Goal: Task Accomplishment & Management: Use online tool/utility

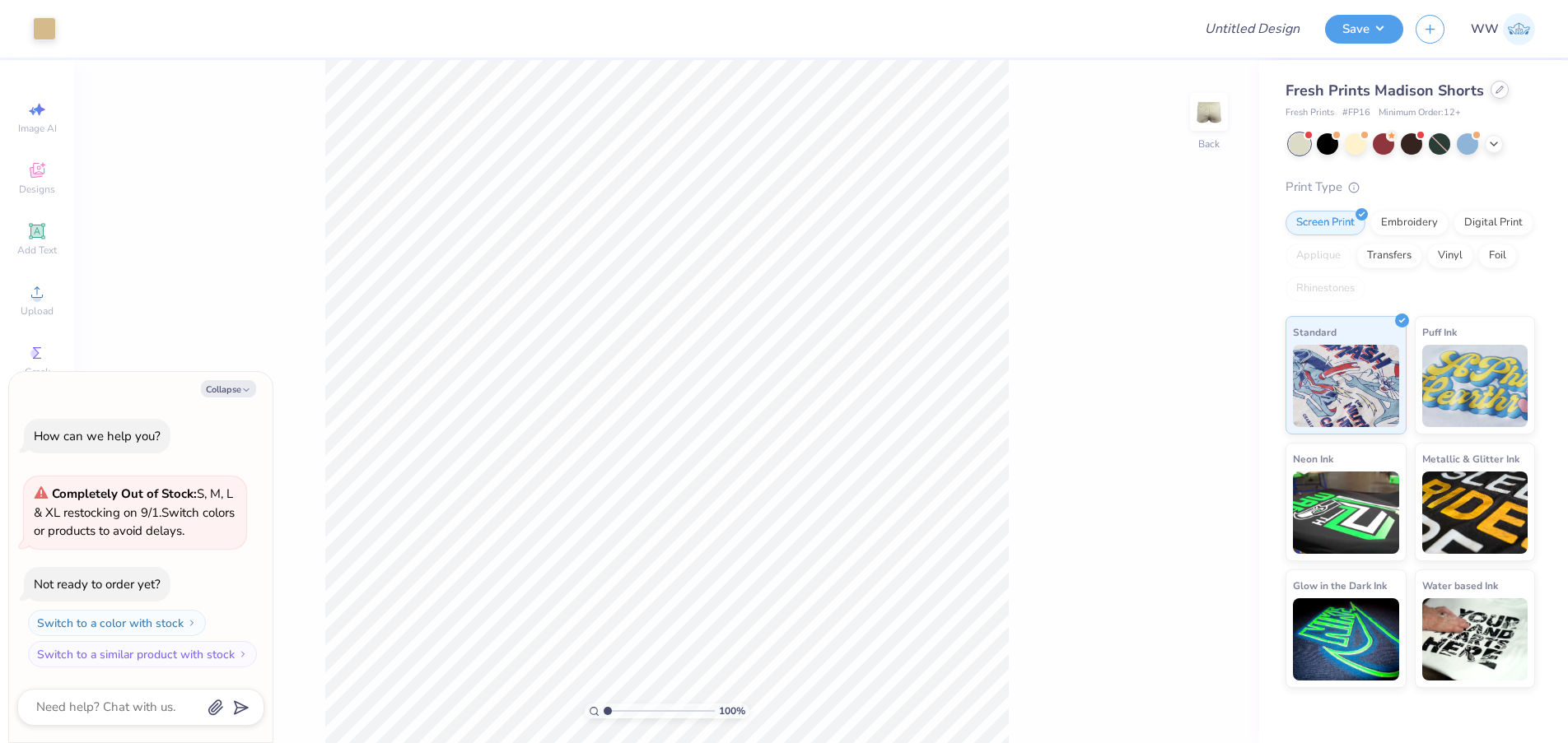
click at [1498, 86] on icon at bounding box center [1500, 90] width 8 height 8
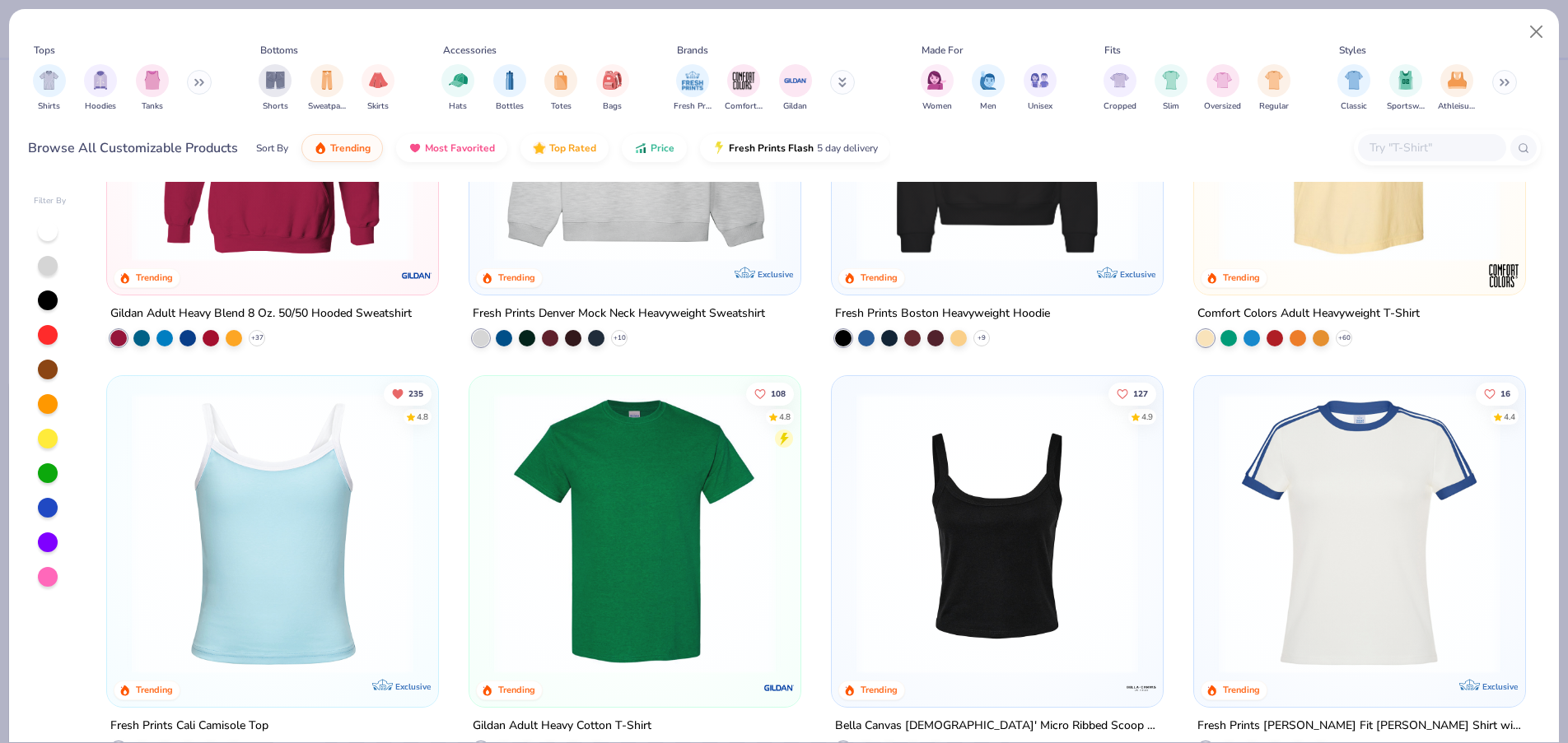
scroll to position [361, 0]
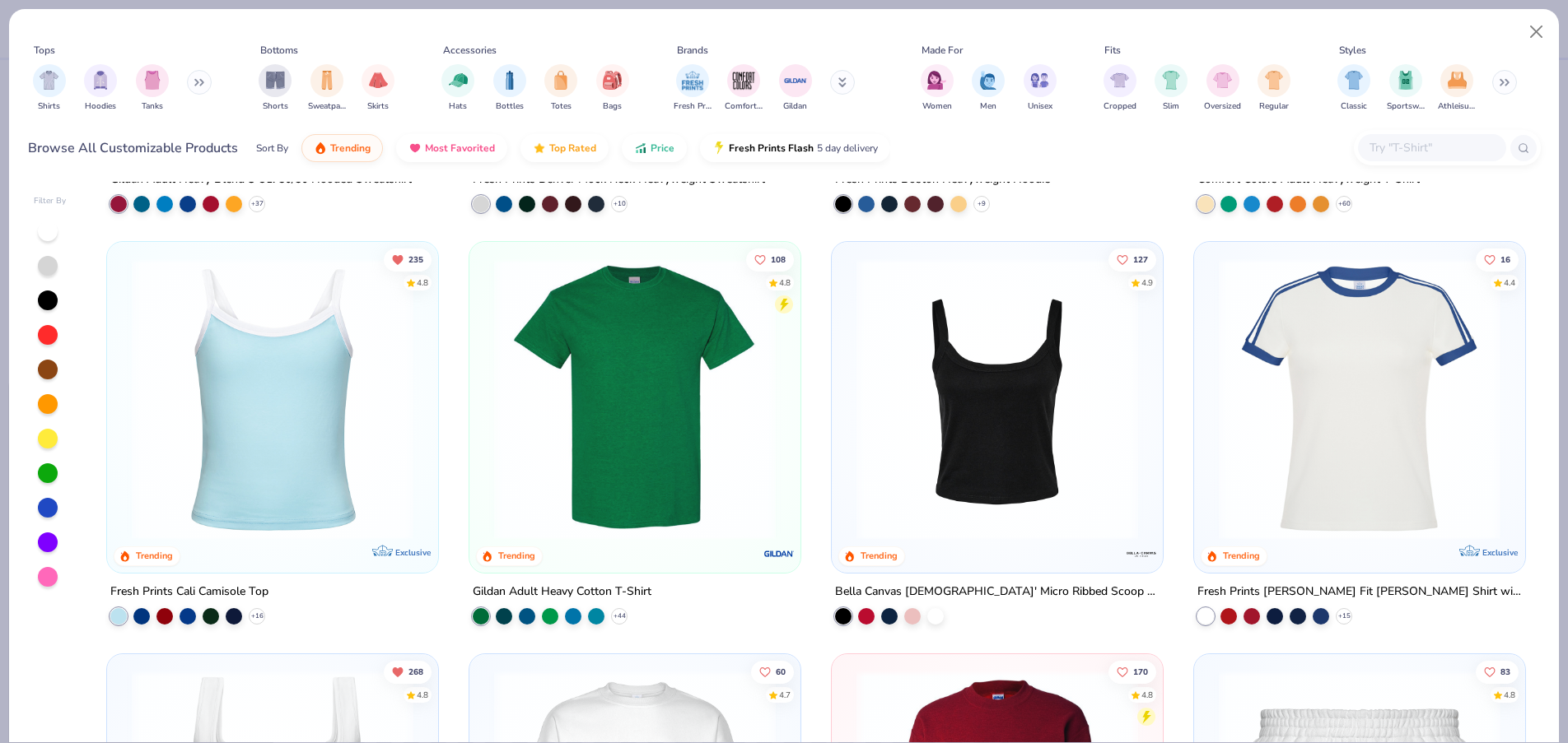
click at [1054, 399] on img at bounding box center [998, 399] width 298 height 282
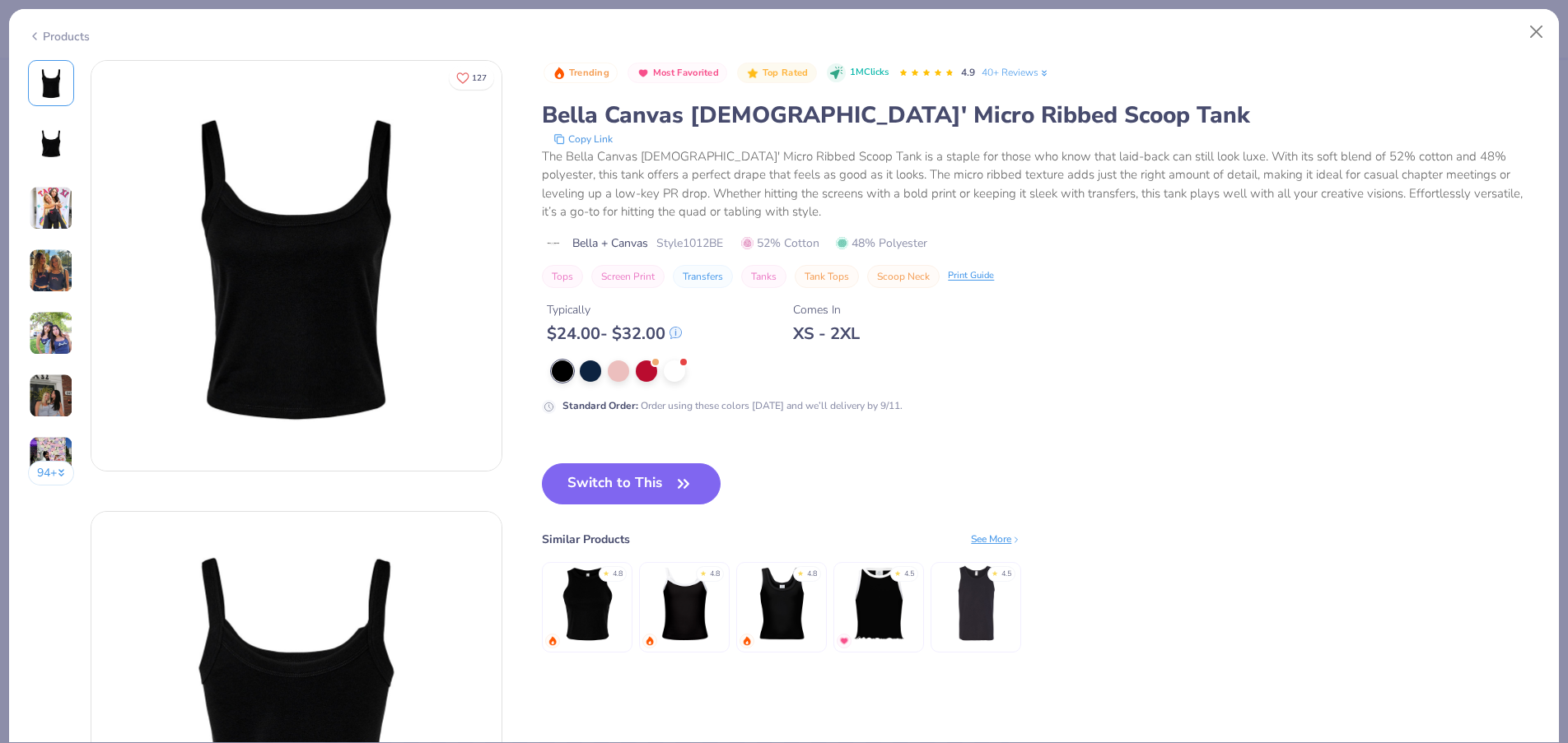
click at [678, 371] on div at bounding box center [674, 371] width 21 height 21
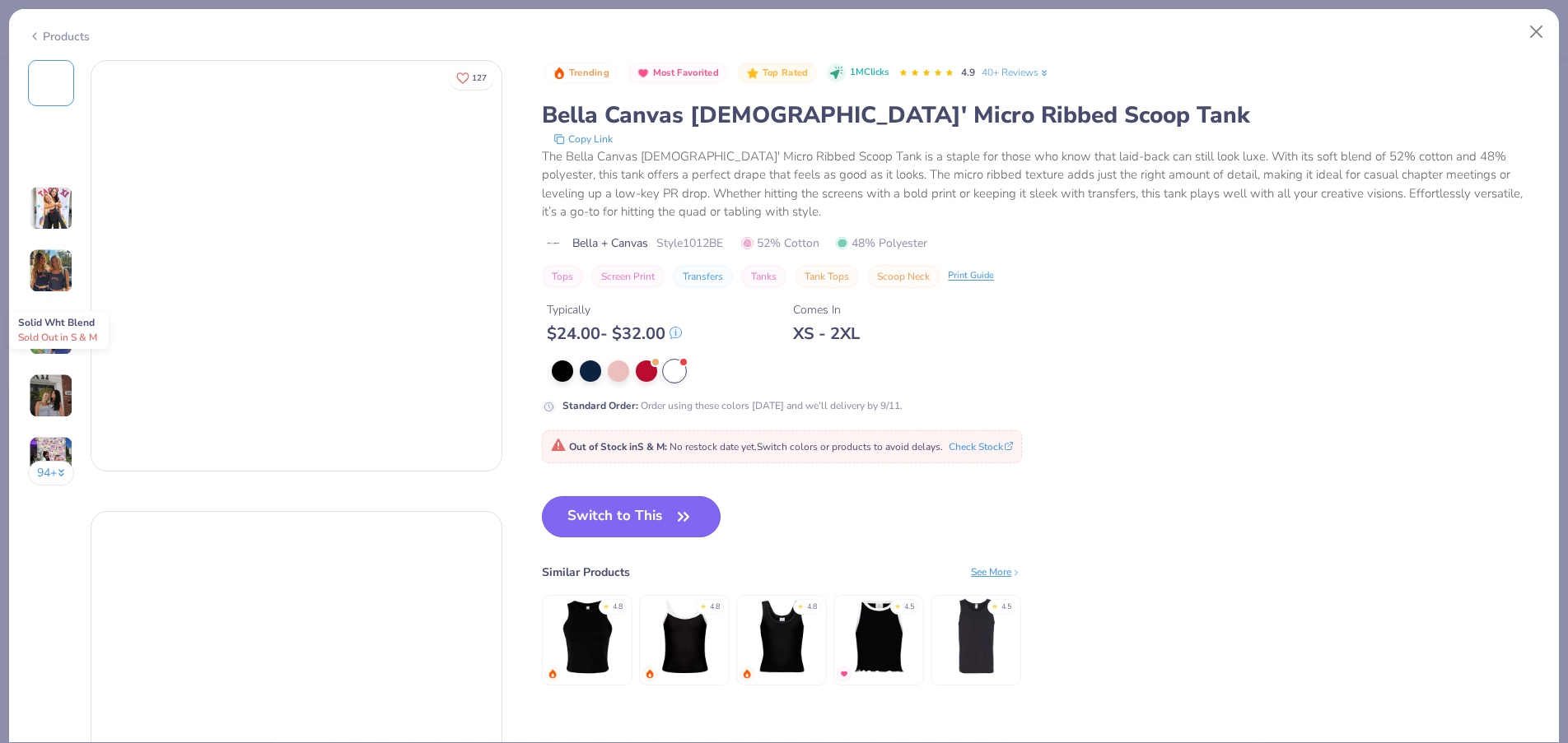
click at [667, 518] on button "Switch to This" at bounding box center [631, 517] width 178 height 42
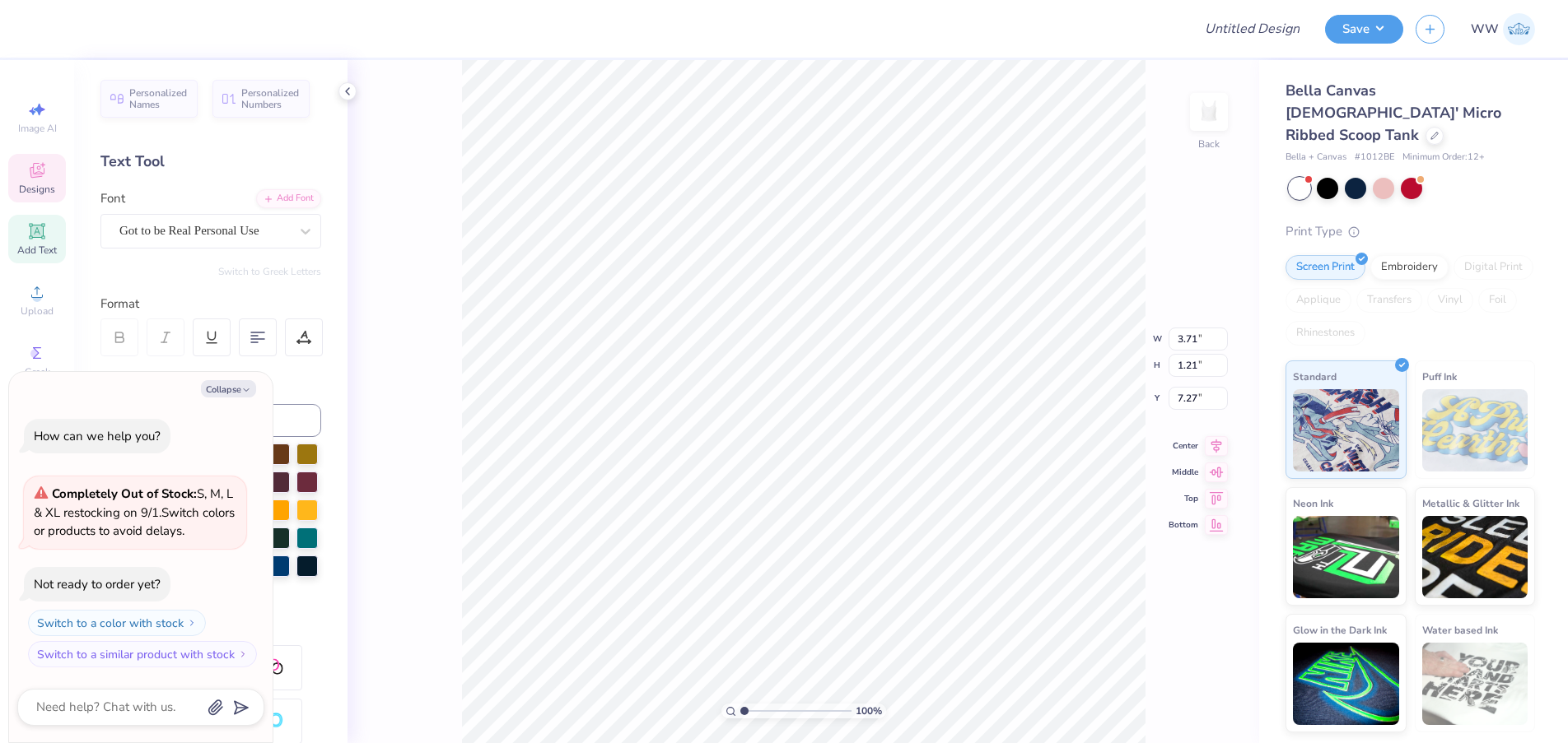
type textarea "x"
type input "2.16"
click at [237, 392] on button "Collapse" at bounding box center [228, 389] width 55 height 18
type textarea "x"
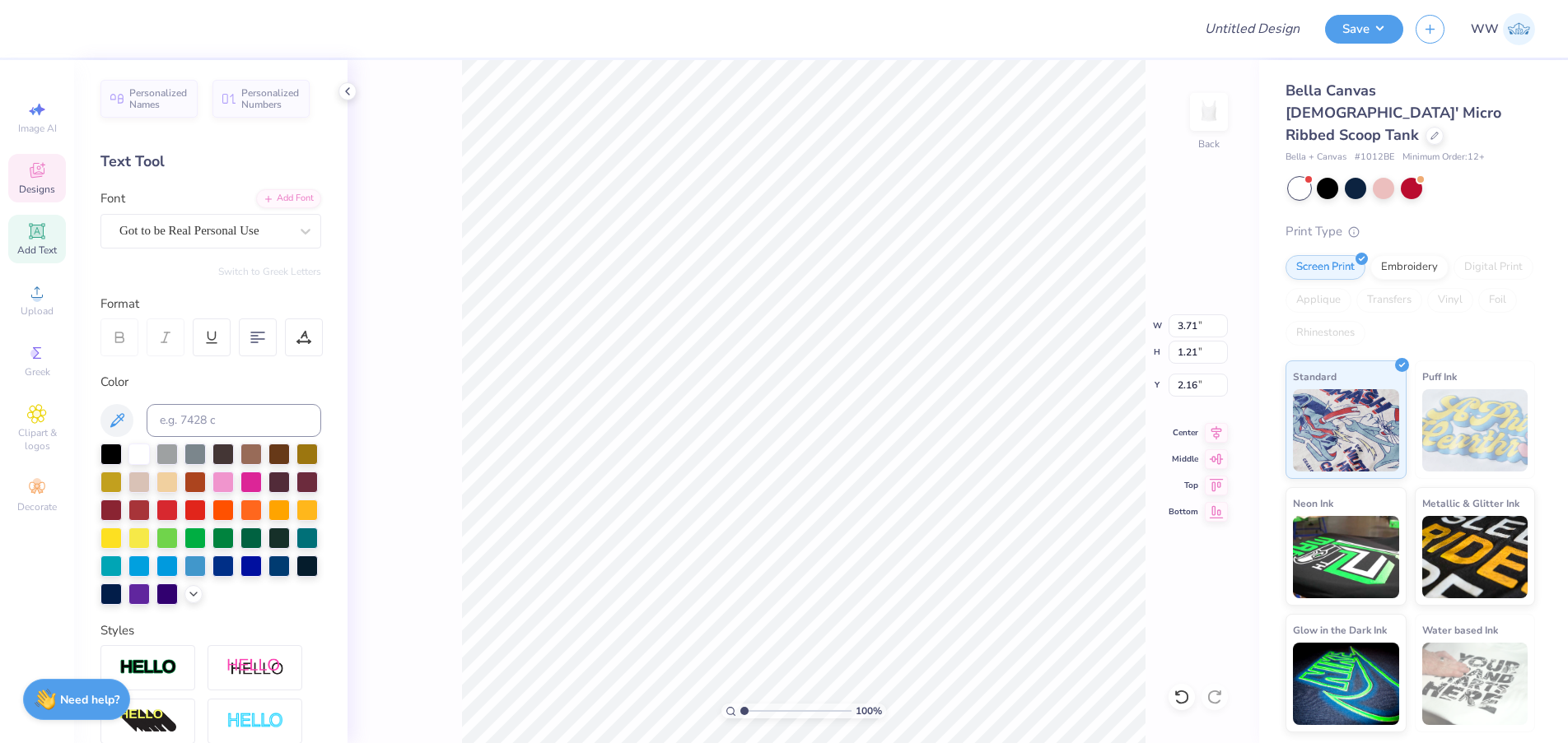
type textarea "T"
type textarea "Delta Delta Delta"
click at [297, 519] on div at bounding box center [307, 508] width 21 height 21
click at [38, 453] on div "Clipart & logos" at bounding box center [37, 428] width 57 height 62
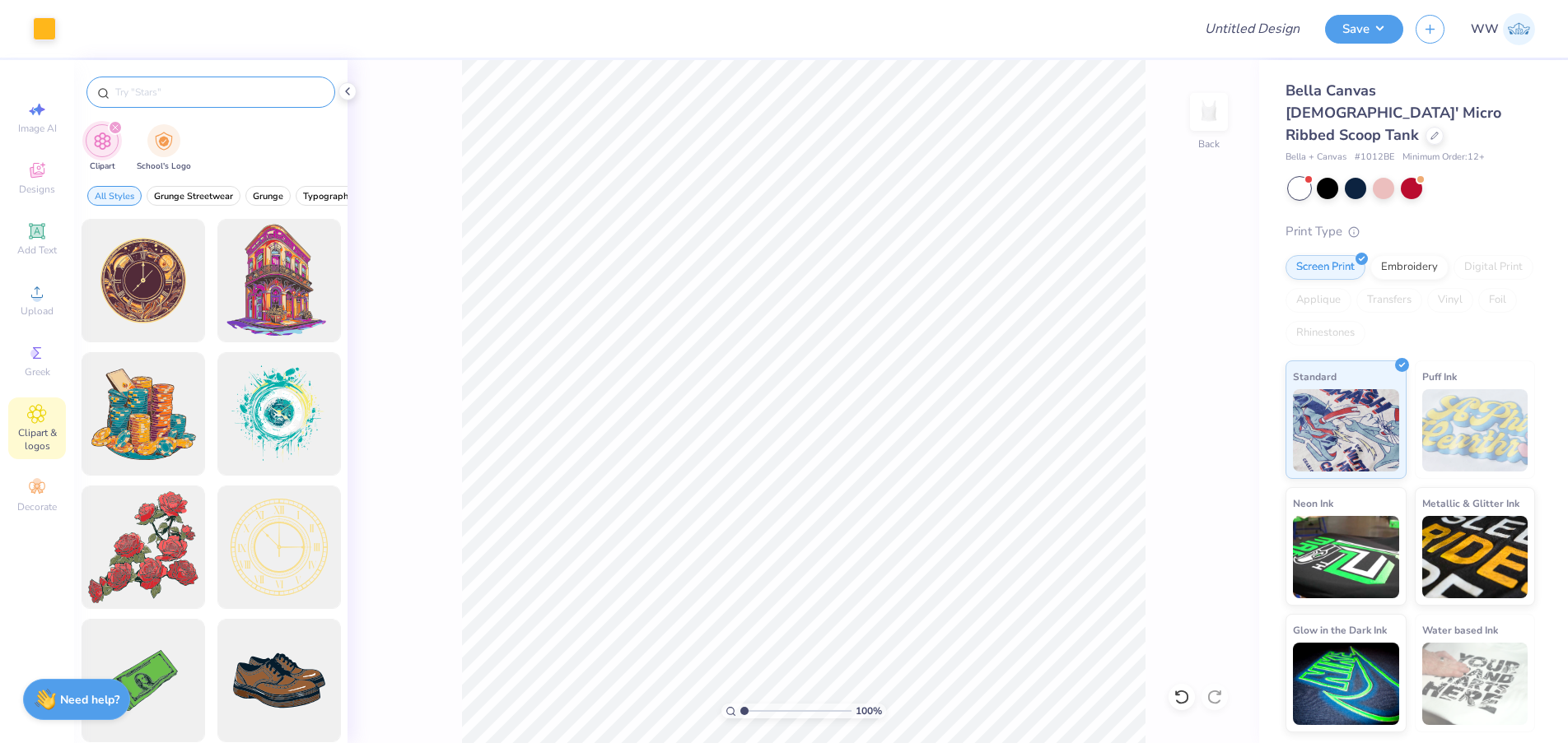
click at [149, 78] on div at bounding box center [211, 92] width 249 height 31
click at [133, 112] on div at bounding box center [211, 88] width 274 height 56
click at [139, 95] on input "text" at bounding box center [219, 92] width 211 height 17
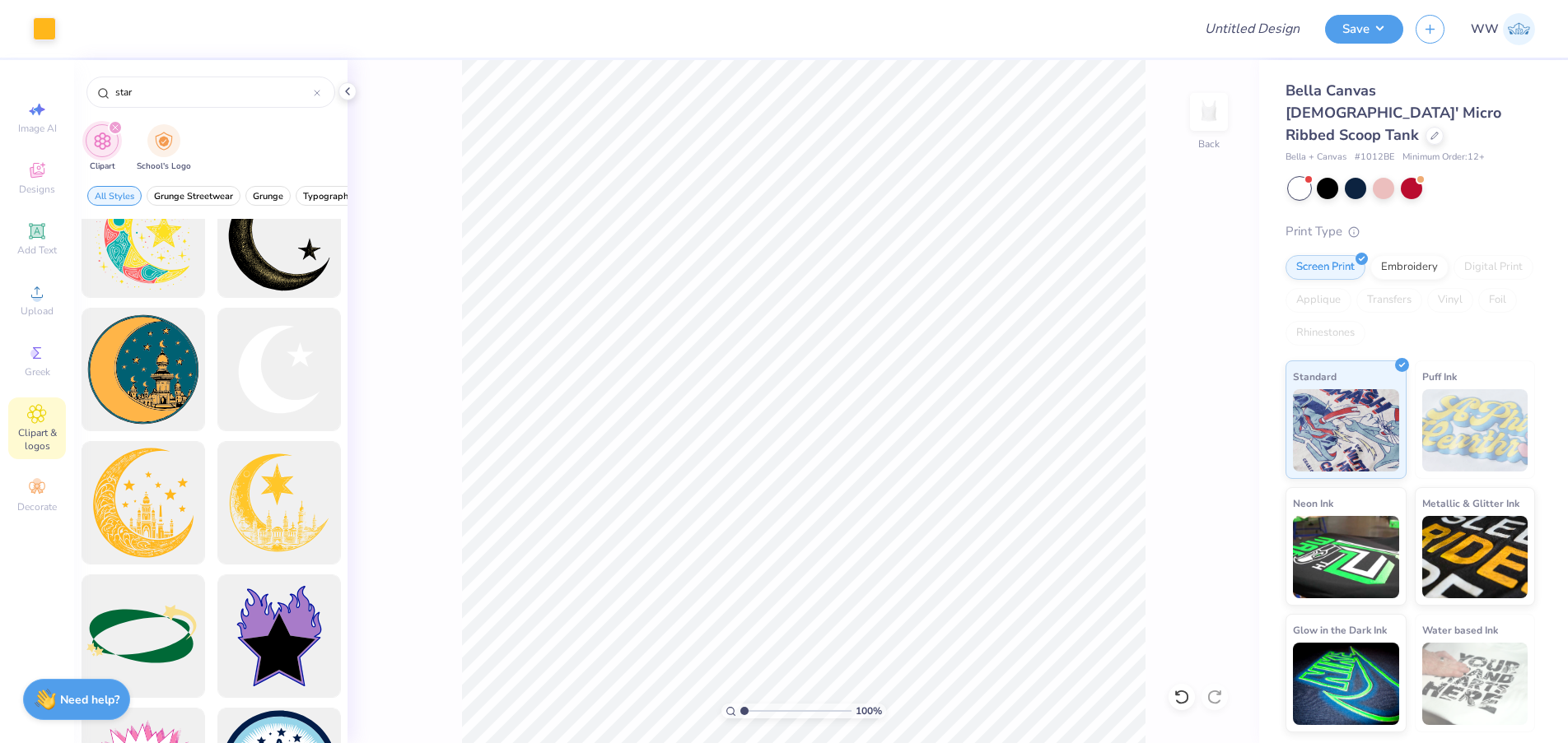
scroll to position [677, 0]
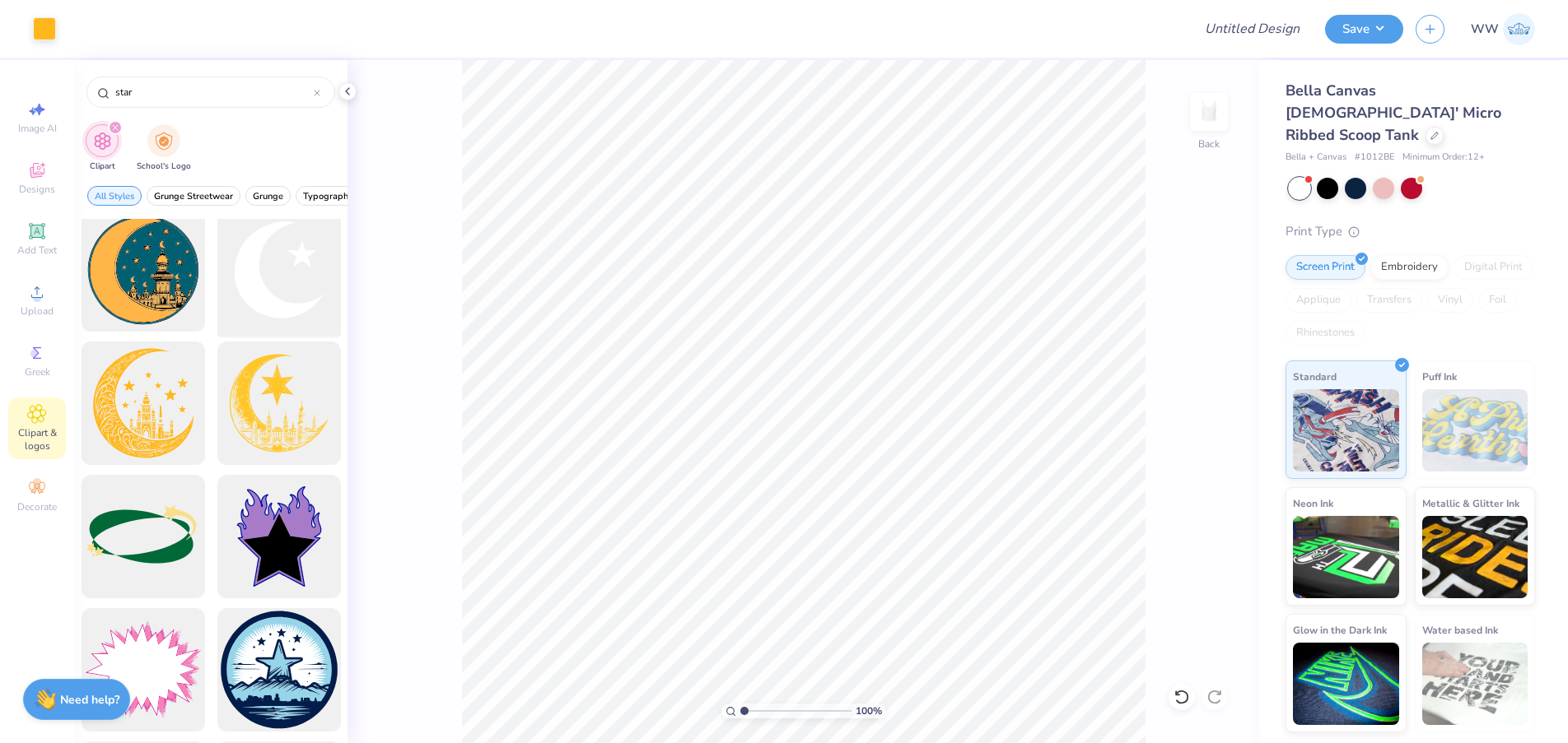
type input "star"
click at [303, 284] on div at bounding box center [278, 270] width 136 height 136
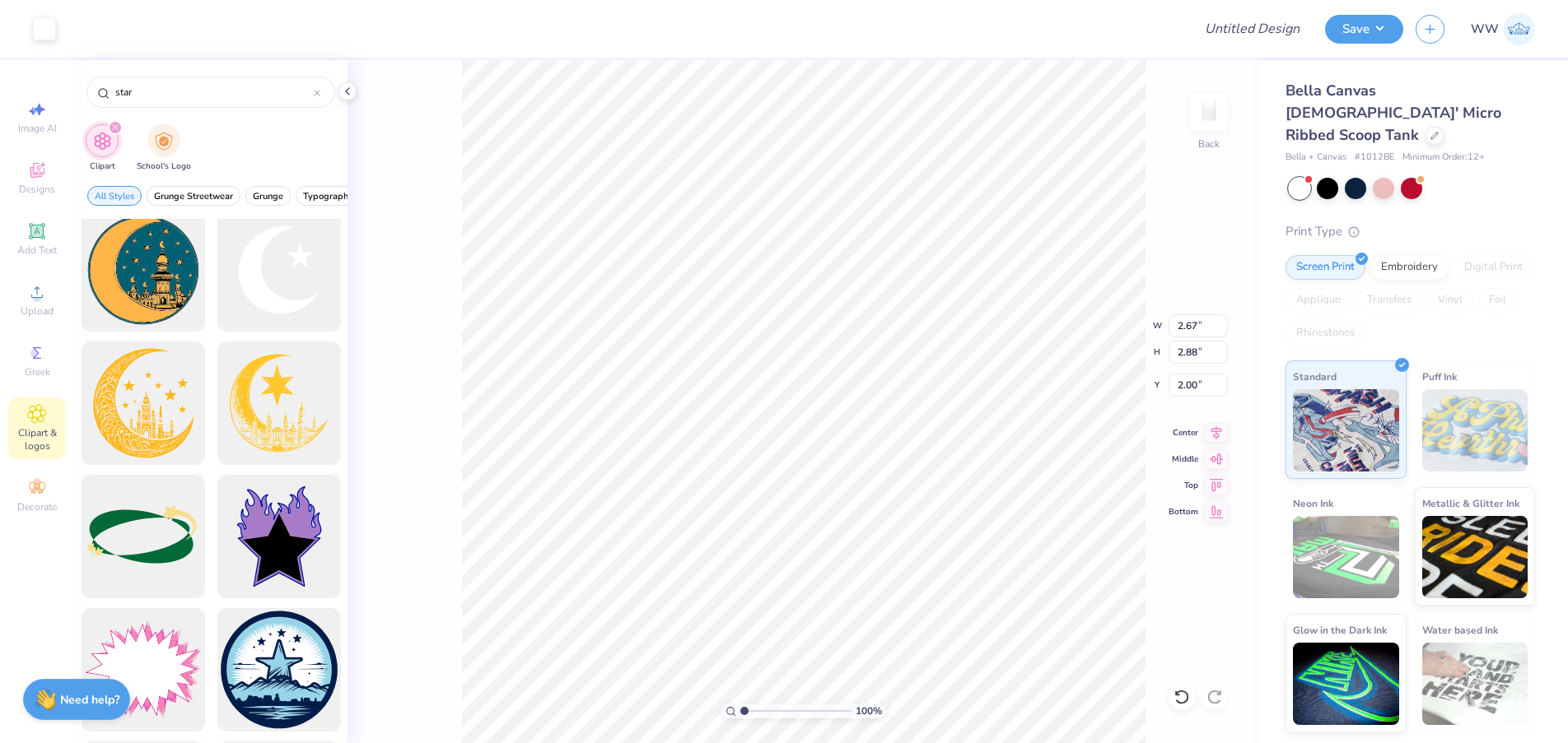
type input "2.67"
type input "2.88"
type input "4.95"
